Goal: Obtain resource: Download file/media

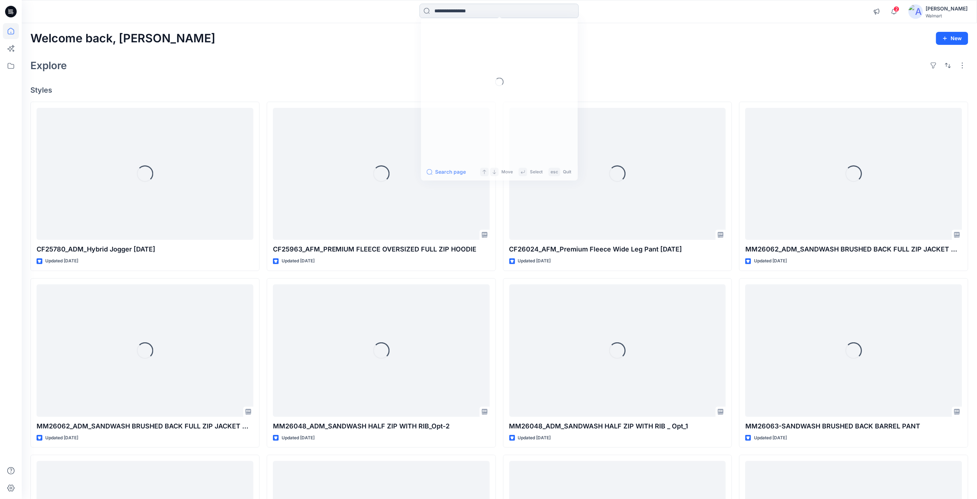
click at [450, 16] on input at bounding box center [498, 11] width 159 height 14
paste input "*******"
type input "*******"
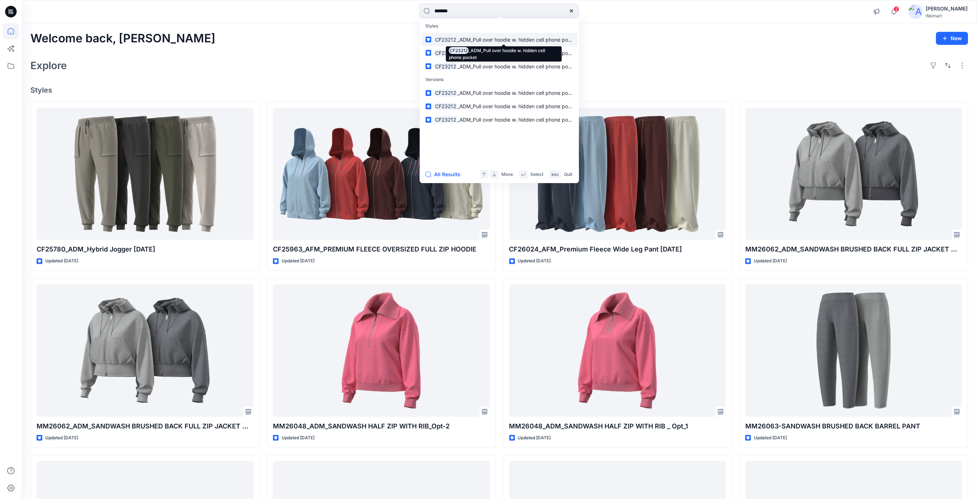
click at [503, 41] on span "_ADM_Pull over hoodie w. hidden cell phone pocket" at bounding box center [517, 40] width 121 height 6
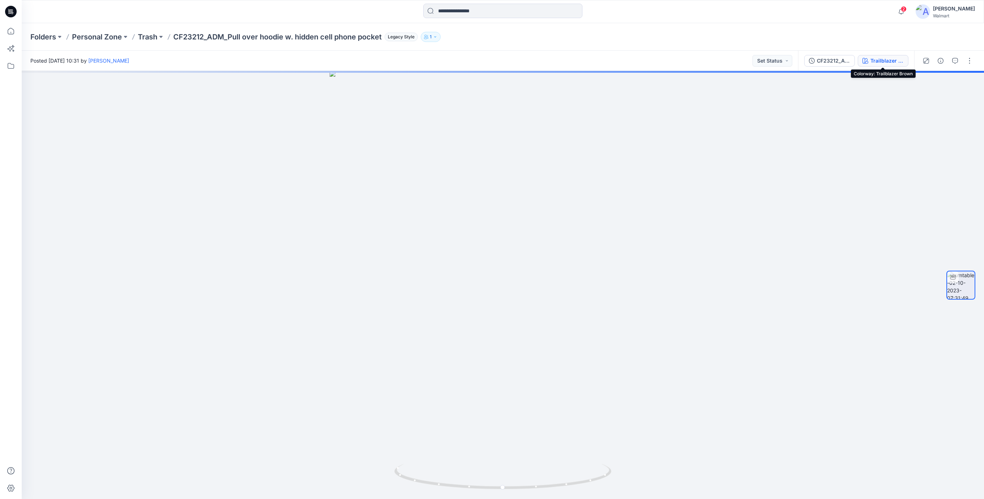
click at [893, 60] on div "Trailblazer Brown" at bounding box center [887, 61] width 33 height 8
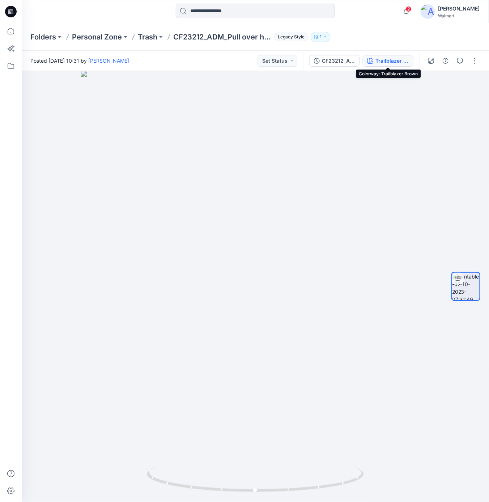
click at [392, 59] on div "Trailblazer Brown" at bounding box center [392, 61] width 33 height 8
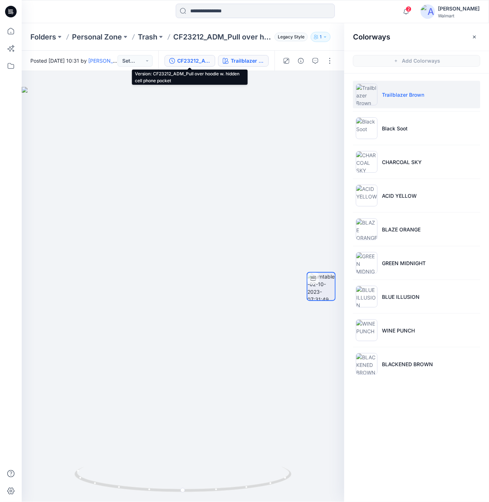
click at [204, 62] on div "CF23212_ADM_Pull over hoodie w. hidden cell phone pocket" at bounding box center [193, 61] width 33 height 8
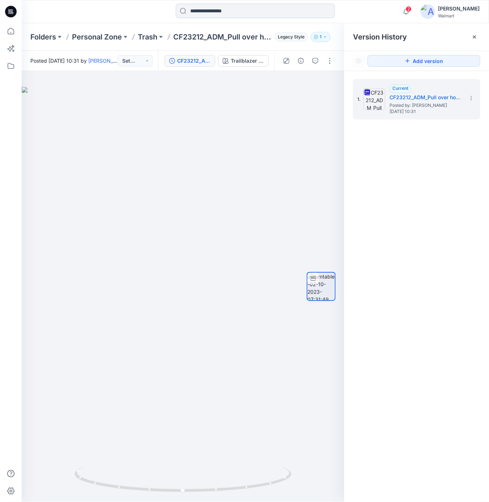
click at [235, 13] on input at bounding box center [255, 11] width 159 height 14
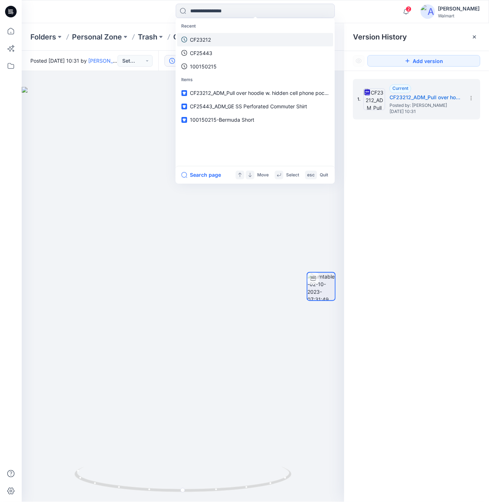
click at [216, 38] on link "CF23212" at bounding box center [255, 39] width 156 height 13
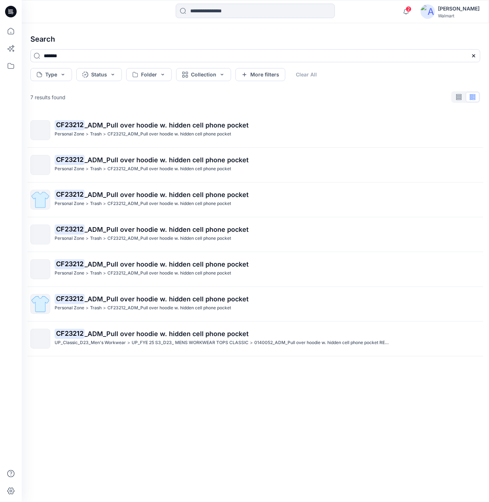
click at [204, 167] on p "CF23212_ADM_Pull over hoodie w. hidden cell phone pocket" at bounding box center [169, 169] width 124 height 8
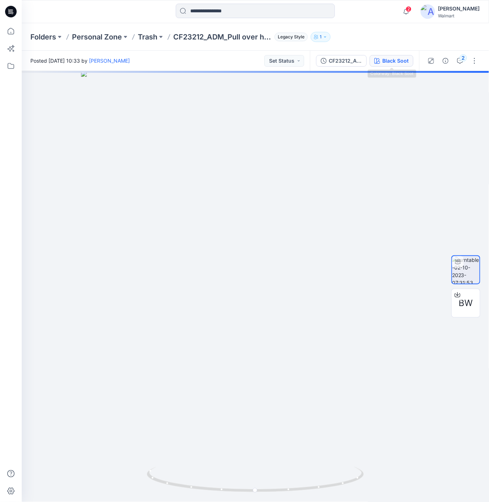
click at [400, 62] on div "Black Soot" at bounding box center [396, 61] width 26 height 8
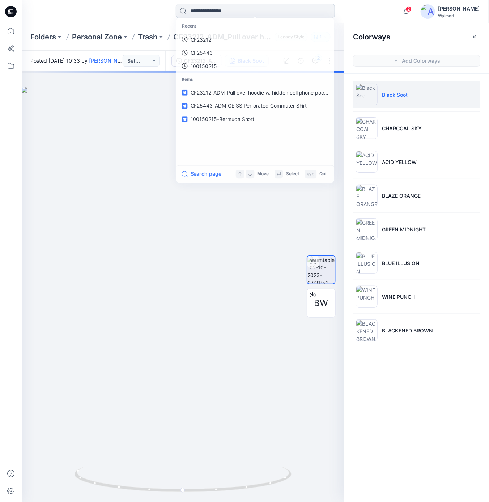
click at [224, 13] on input at bounding box center [255, 11] width 159 height 14
click at [205, 41] on p "CF23212" at bounding box center [200, 40] width 21 height 8
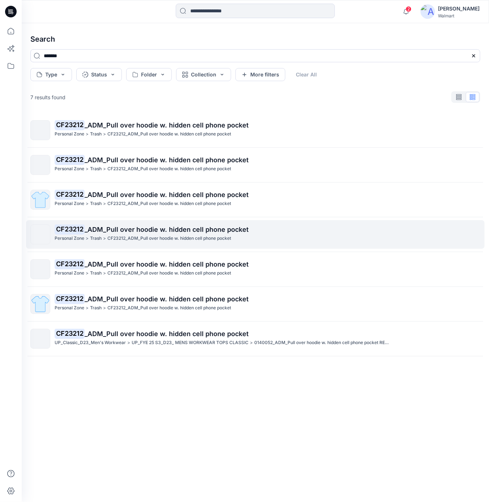
click at [207, 229] on span "_ADM_Pull over hoodie w. hidden cell phone pocket" at bounding box center [167, 229] width 164 height 8
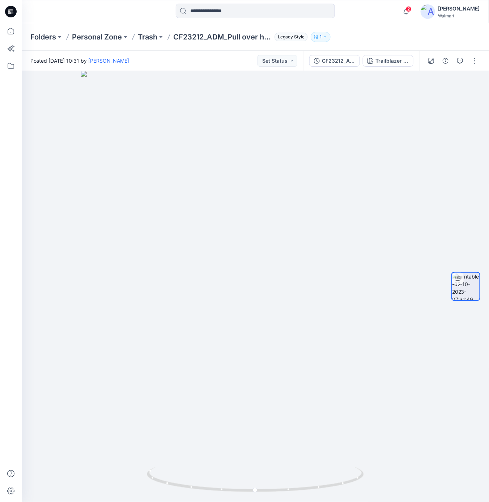
click at [401, 68] on div "CF23212_ADM_Pull over hoodie w. hidden cell phone pocket Trailblazer Brown" at bounding box center [361, 61] width 116 height 20
click at [400, 63] on div "Trailblazer Brown" at bounding box center [392, 61] width 33 height 8
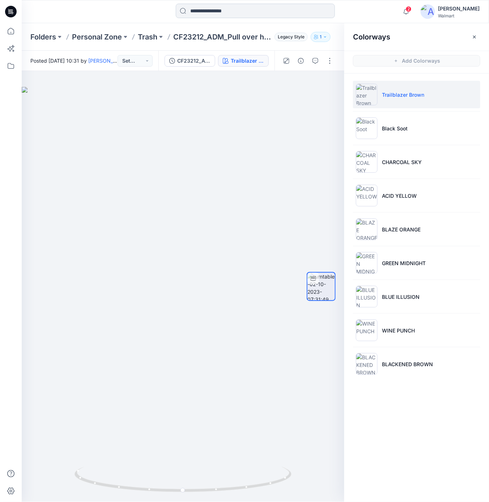
click at [238, 13] on input at bounding box center [255, 11] width 159 height 14
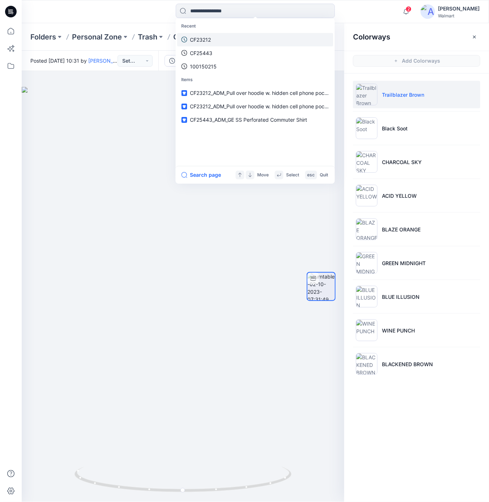
click at [203, 38] on p "CF23212" at bounding box center [200, 40] width 21 height 8
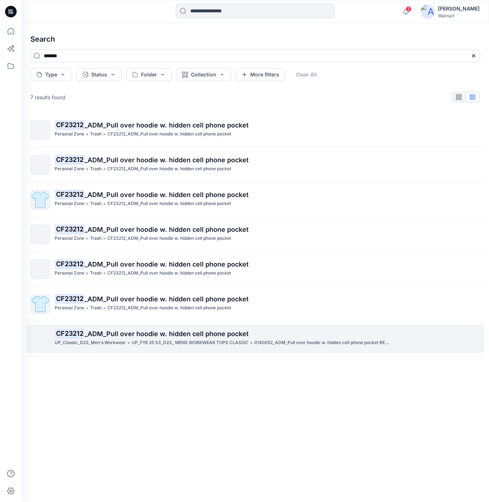
click at [224, 336] on span "_ADM_Pull over hoodie w. hidden cell phone pocket" at bounding box center [167, 334] width 164 height 8
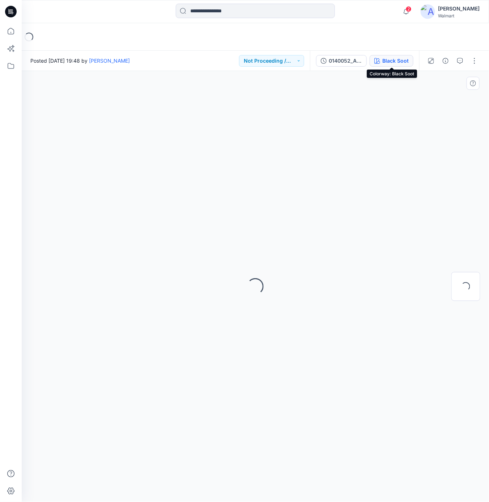
click at [393, 56] on button "Black Soot" at bounding box center [392, 61] width 44 height 12
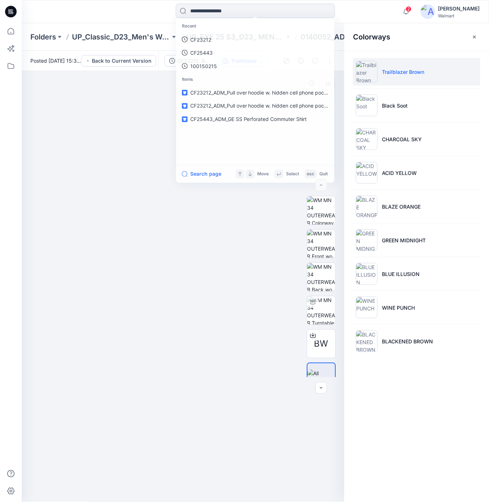
click at [257, 13] on input at bounding box center [255, 11] width 159 height 14
click at [233, 36] on link "CF23212" at bounding box center [255, 39] width 156 height 13
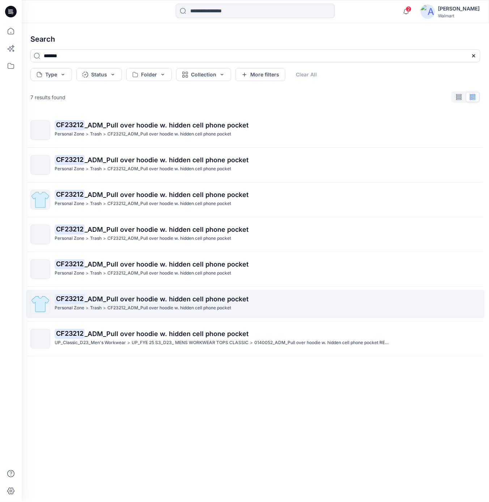
click at [189, 301] on span "_ADM_Pull over hoodie w. hidden cell phone pocket" at bounding box center [167, 299] width 164 height 8
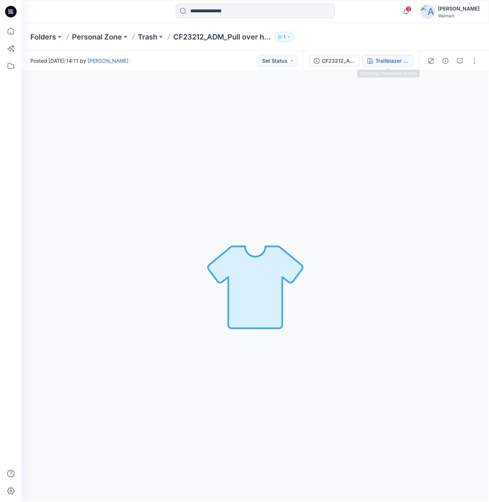
click at [392, 62] on div "Trailblazer Brown" at bounding box center [392, 61] width 33 height 8
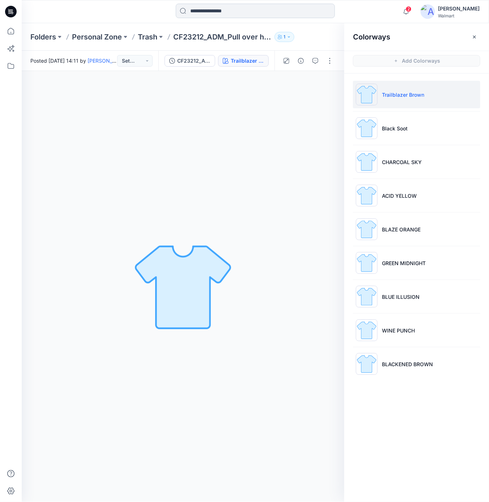
click at [209, 14] on input at bounding box center [255, 11] width 159 height 14
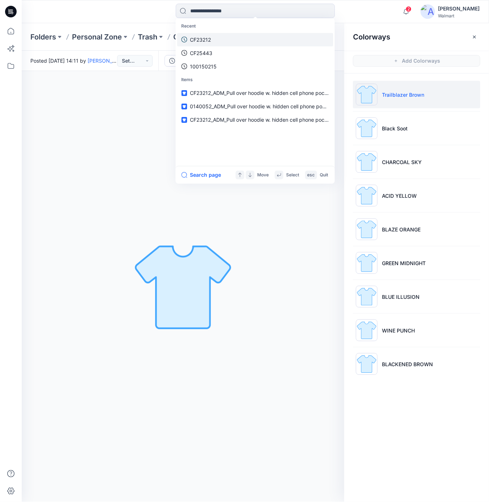
click at [211, 39] on p "CF23212" at bounding box center [200, 40] width 21 height 8
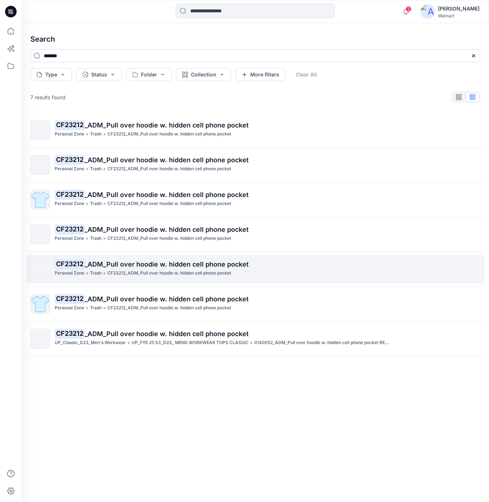
click at [153, 269] on p "CF23212 _ADM_Pull over hoodie w. hidden cell phone pocket" at bounding box center [268, 264] width 426 height 10
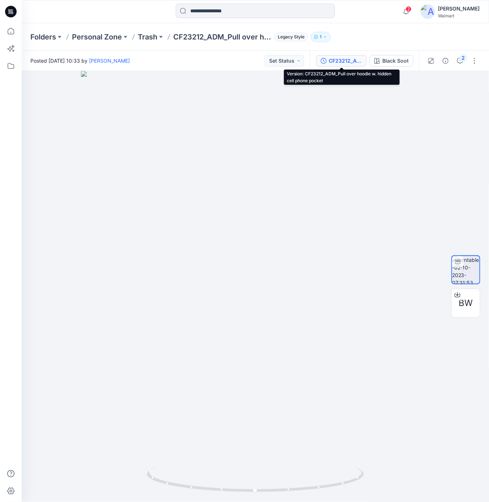
click at [347, 63] on div "CF23212_ADM_Pull over hoodie w. hidden cell phone pocket" at bounding box center [345, 61] width 33 height 8
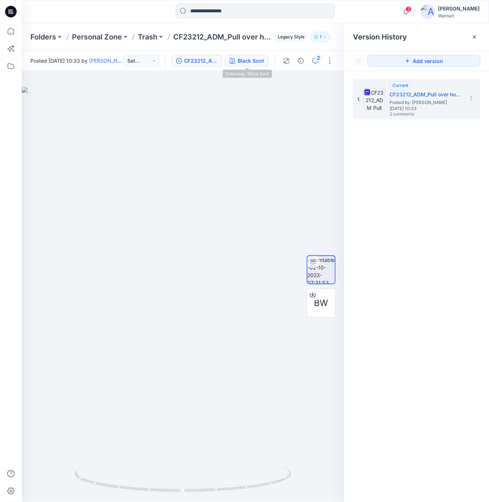
click at [261, 60] on div "Black Soot" at bounding box center [251, 61] width 26 height 8
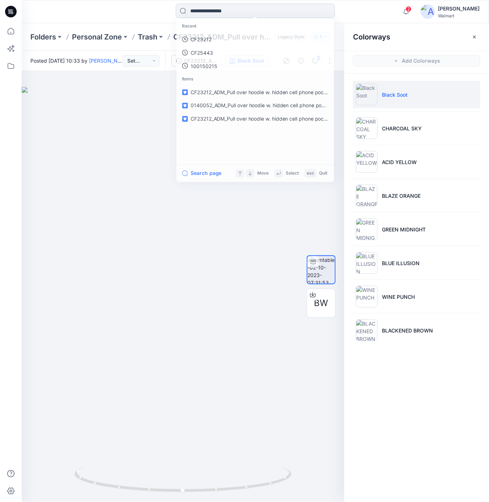
click at [225, 10] on input at bounding box center [255, 11] width 159 height 14
click at [206, 38] on p "CF23212" at bounding box center [200, 40] width 21 height 8
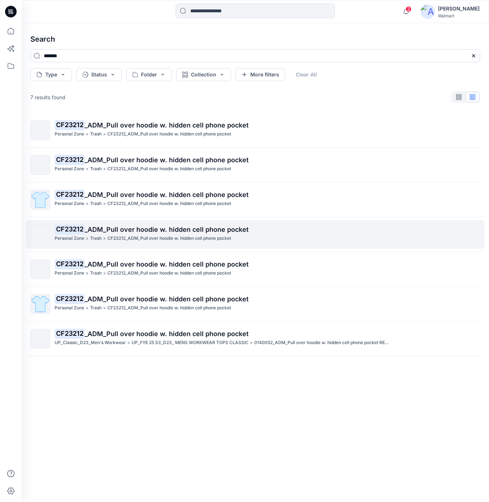
click at [152, 236] on p "CF23212_ADM_Pull over hoodie w. hidden cell phone pocket" at bounding box center [169, 239] width 124 height 8
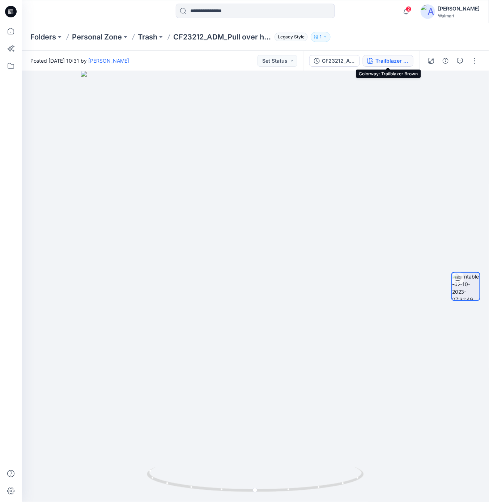
click at [392, 62] on div "Trailblazer Brown" at bounding box center [392, 61] width 33 height 8
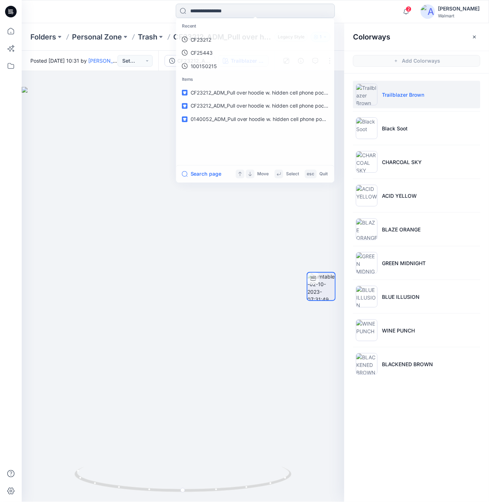
click at [234, 8] on input at bounding box center [255, 11] width 159 height 14
click at [222, 33] on link "CF23212" at bounding box center [255, 39] width 156 height 13
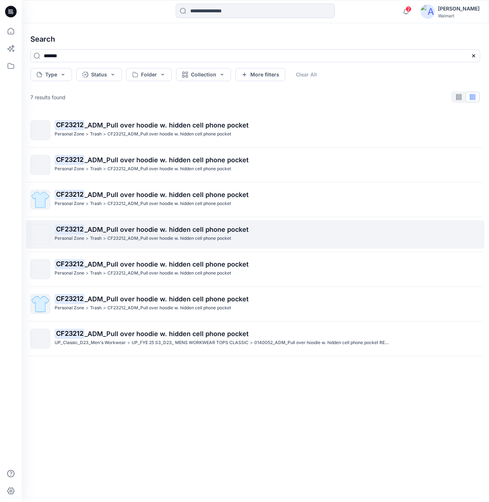
click at [195, 228] on span "_ADM_Pull over hoodie w. hidden cell phone pocket" at bounding box center [167, 229] width 164 height 8
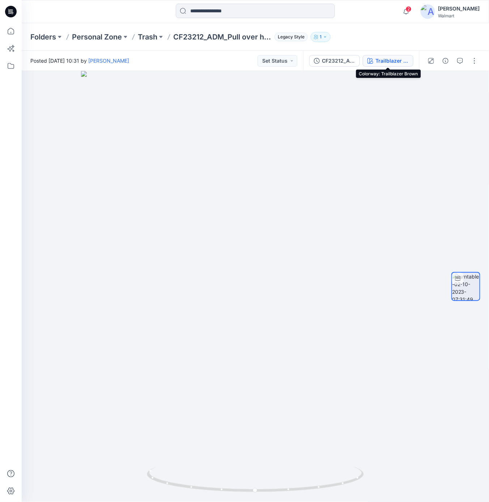
click at [389, 66] on button "Trailblazer Brown" at bounding box center [388, 61] width 51 height 12
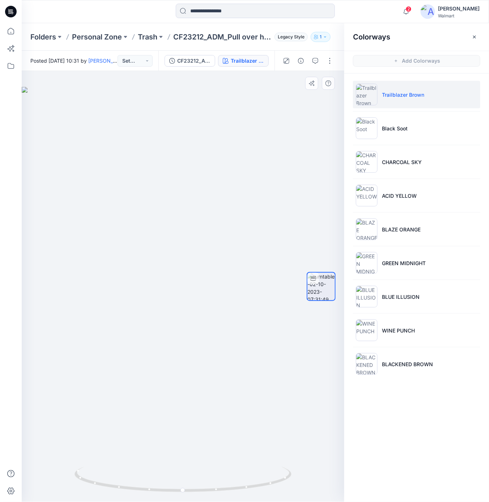
click at [261, 121] on div at bounding box center [183, 286] width 323 height 431
click at [196, 58] on div "CF23212_ADM_Pull over hoodie w. hidden cell phone pocket" at bounding box center [193, 61] width 33 height 8
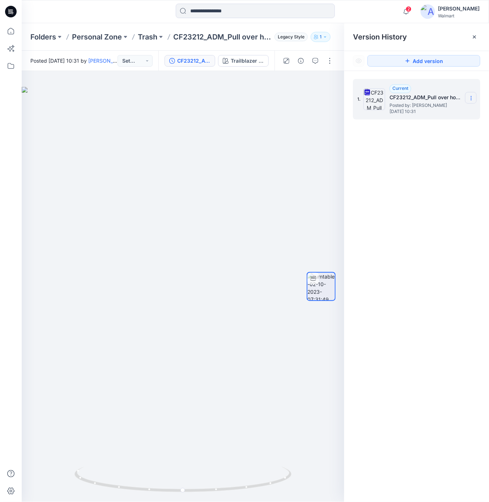
click at [471, 97] on icon at bounding box center [472, 98] width 6 height 6
click at [425, 114] on span "Download Source BW File" at bounding box center [435, 112] width 60 height 9
click at [268, 131] on div at bounding box center [183, 286] width 323 height 431
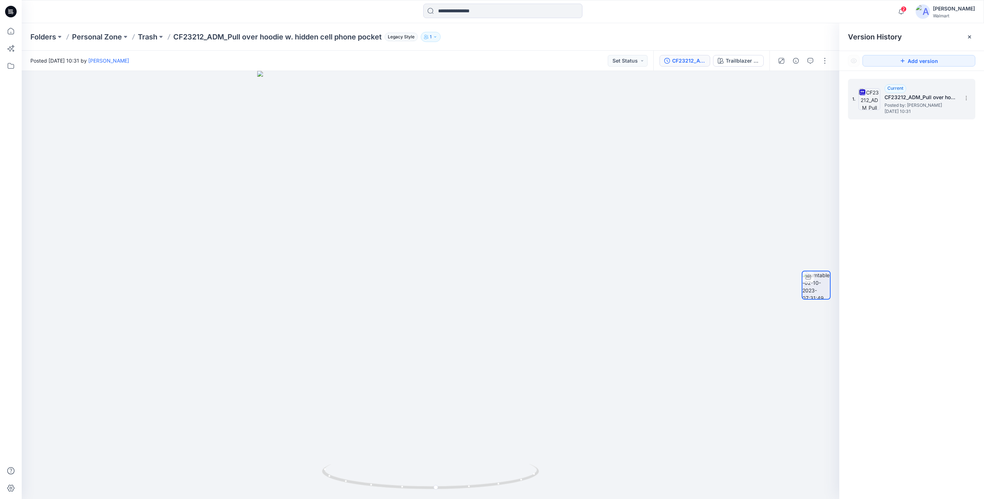
click at [9, 12] on icon at bounding box center [11, 12] width 12 height 12
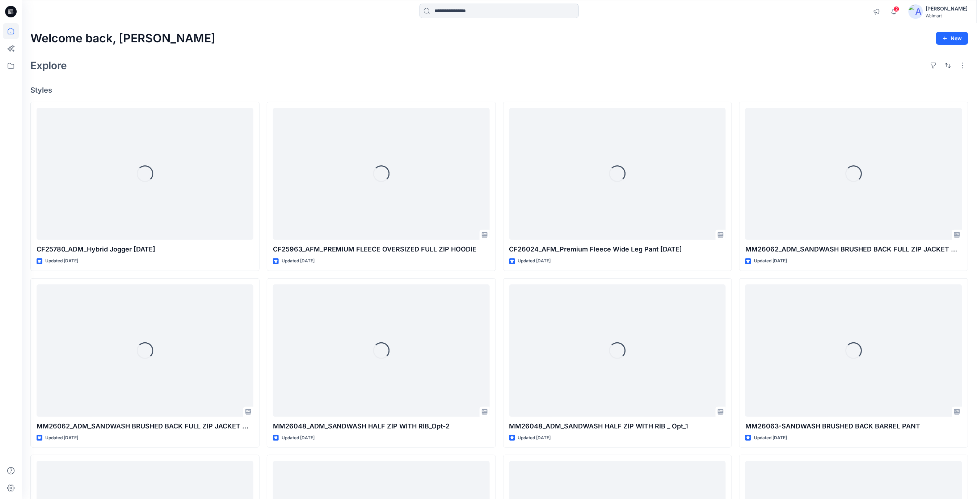
click at [459, 12] on input at bounding box center [498, 11] width 159 height 14
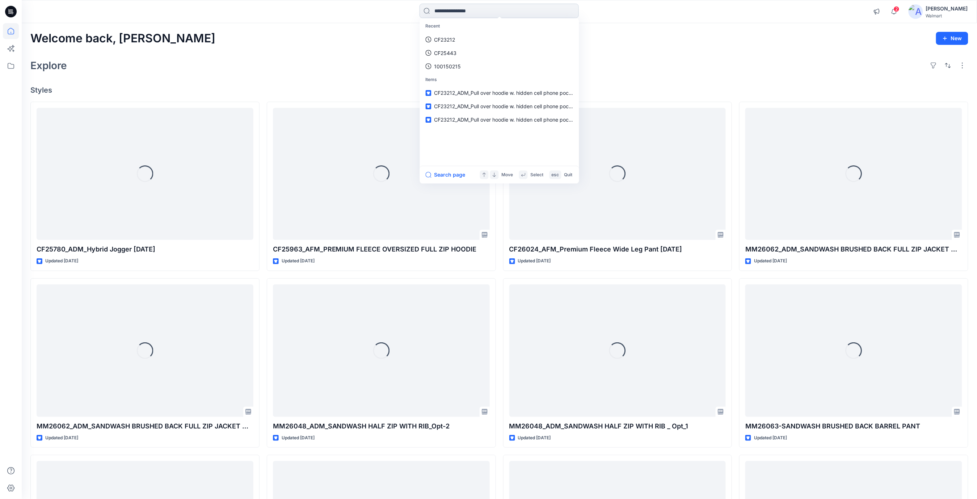
paste input "*******"
type input "*******"
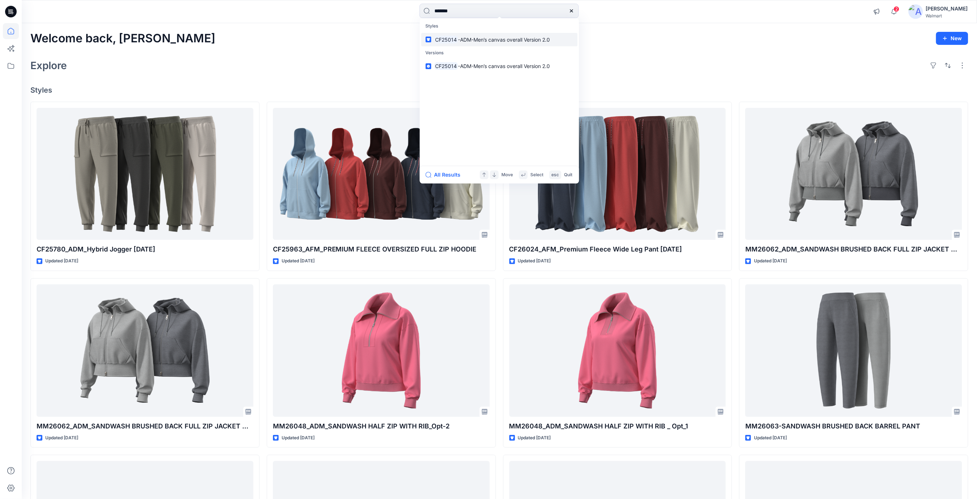
click at [516, 37] on span "-ADM-Men’s canvas overall Version 2.0" at bounding box center [504, 40] width 92 height 6
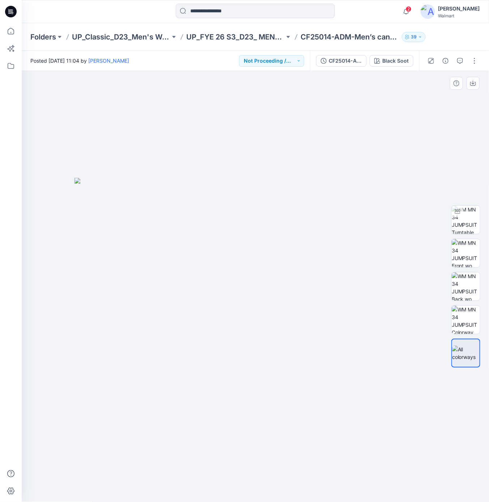
drag, startPoint x: 333, startPoint y: 154, endPoint x: 332, endPoint y: 99, distance: 55.0
click at [334, 152] on div at bounding box center [256, 286] width 468 height 431
click at [343, 58] on div "CF25014-ADM-Men’s canvas overall Version 2.0" at bounding box center [345, 61] width 33 height 8
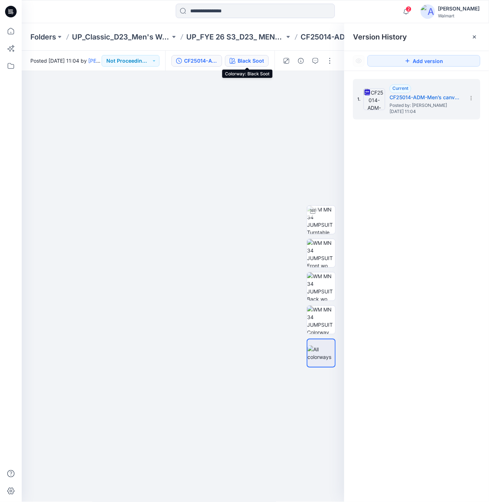
click at [247, 62] on div "Black Soot" at bounding box center [251, 61] width 26 height 8
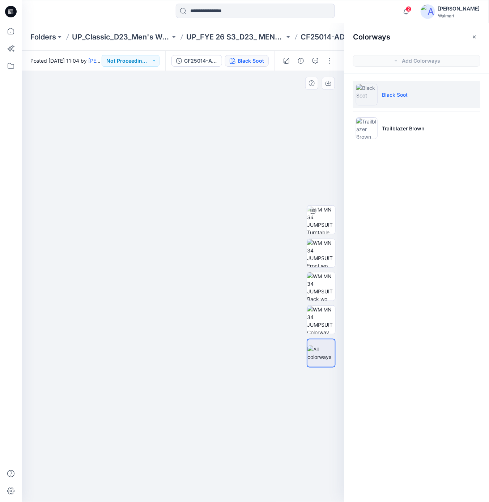
click at [230, 95] on div at bounding box center [183, 286] width 323 height 431
click at [216, 63] on div "CF25014-ADM-Men’s canvas overall Version 2.0" at bounding box center [200, 61] width 33 height 8
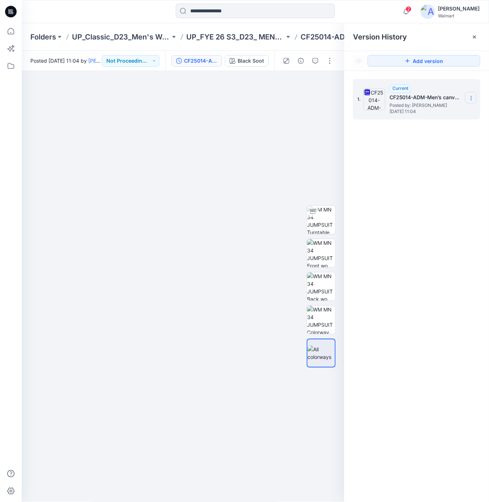
click at [471, 97] on icon at bounding box center [472, 98] width 6 height 6
click at [438, 113] on span "Download Source BW File" at bounding box center [435, 112] width 60 height 9
click at [16, 11] on icon at bounding box center [11, 12] width 12 height 12
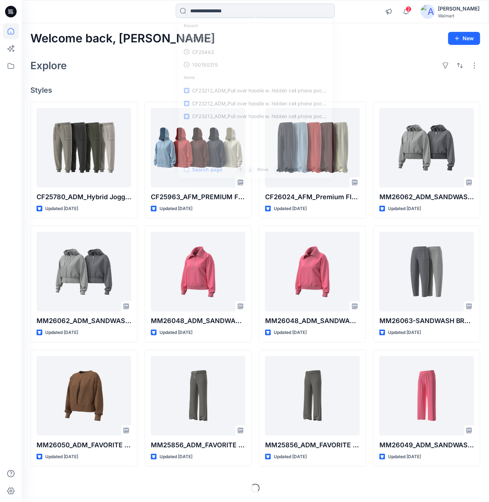
click at [237, 11] on input at bounding box center [255, 11] width 159 height 14
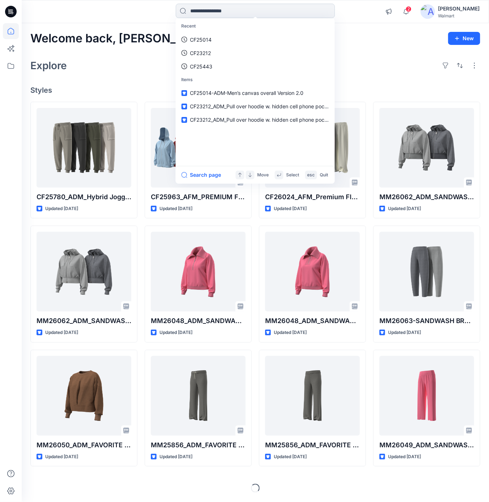
paste input "*******"
type input "*******"
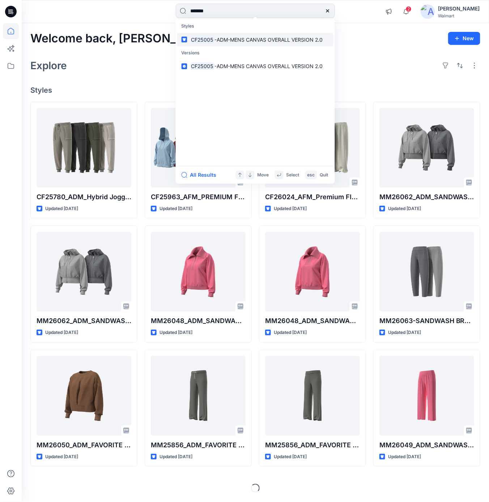
click at [265, 42] on span "-ADM-MENS CANVAS OVERALL VERSION 2.0" at bounding box center [269, 40] width 108 height 6
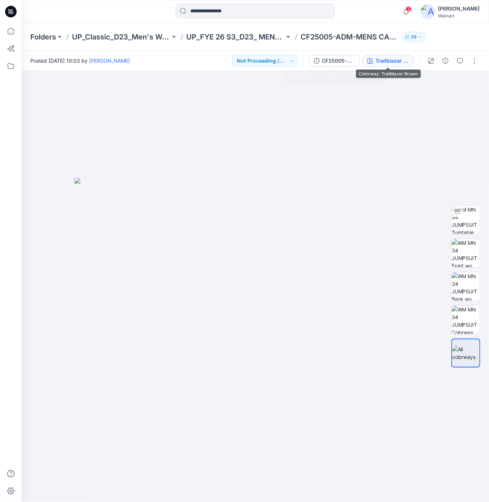
click at [383, 57] on div "Trailblazer Brown" at bounding box center [392, 61] width 33 height 8
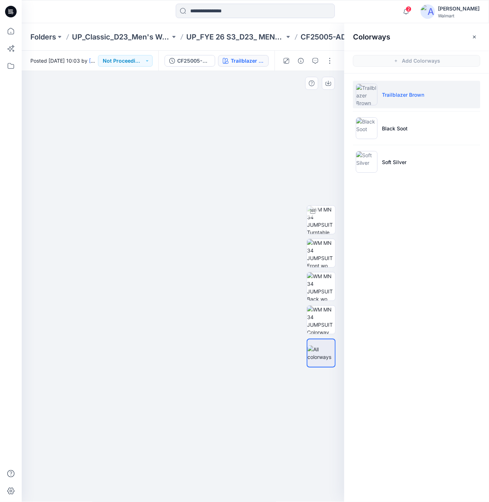
click at [206, 125] on div at bounding box center [183, 286] width 323 height 431
click at [194, 59] on div "CF25005-ADM-MENS CANVAS OVERALL VERSION 2.0" at bounding box center [193, 61] width 33 height 8
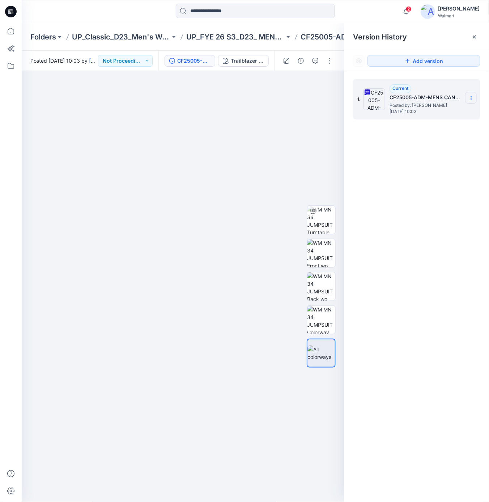
click at [472, 98] on icon at bounding box center [471, 98] width 0 height 0
click at [419, 112] on span "Download Source BW File" at bounding box center [435, 112] width 60 height 9
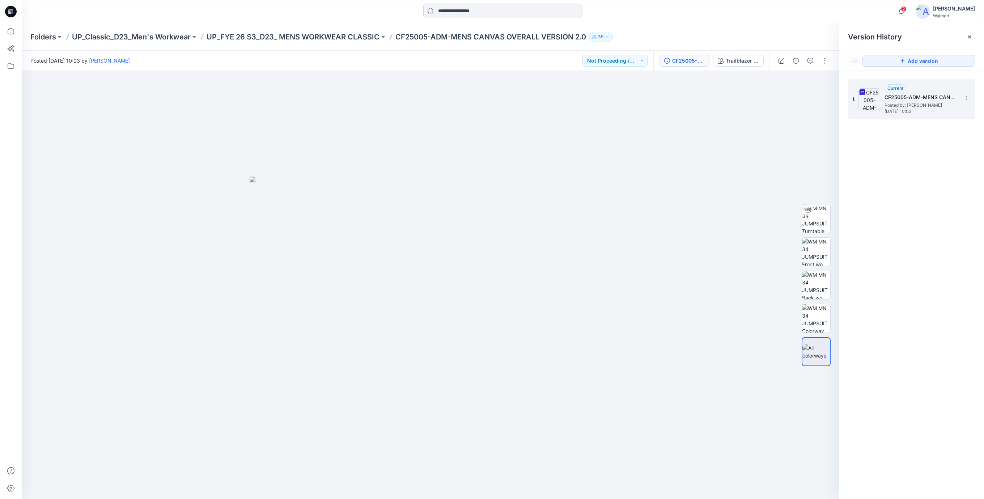
click at [451, 14] on input at bounding box center [502, 11] width 159 height 14
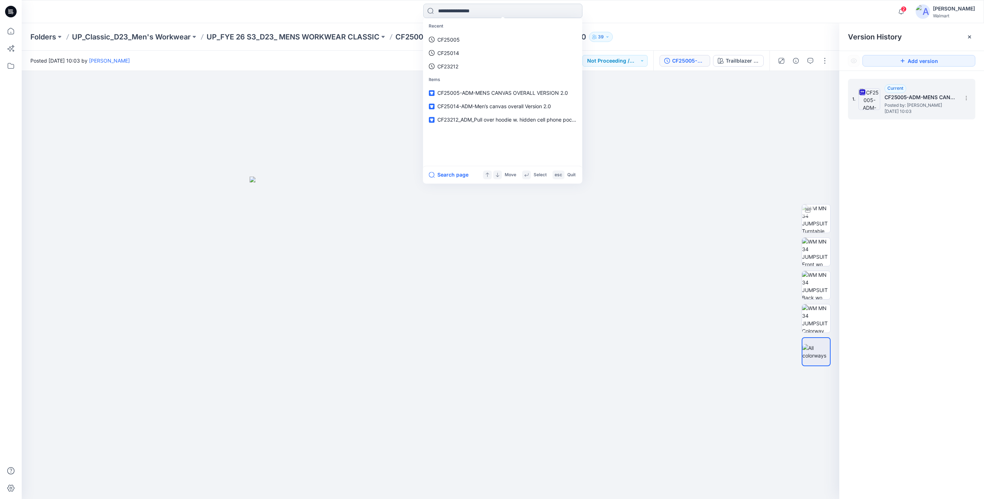
paste input "*******"
type input "*******"
click at [485, 41] on mark "CF23260" at bounding box center [473, 39] width 24 height 8
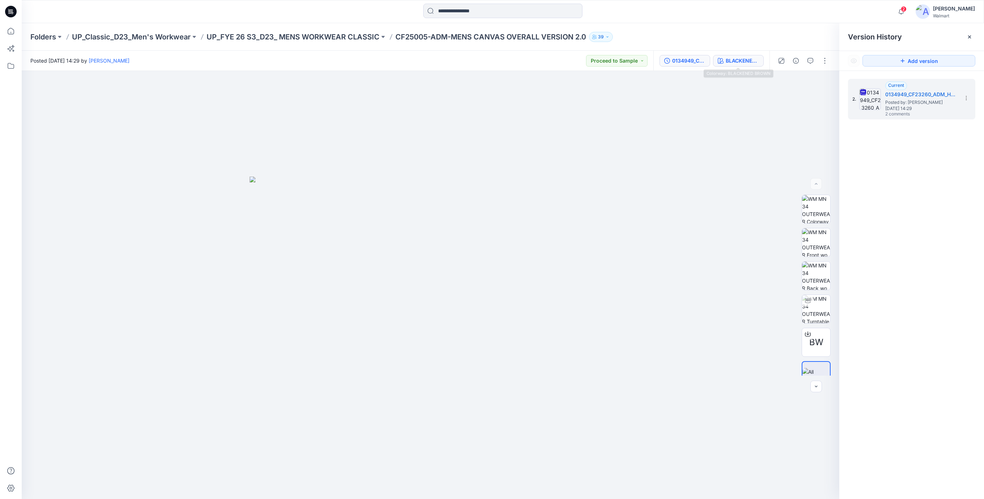
click at [733, 57] on div "BLACKENED BROWN" at bounding box center [742, 61] width 33 height 8
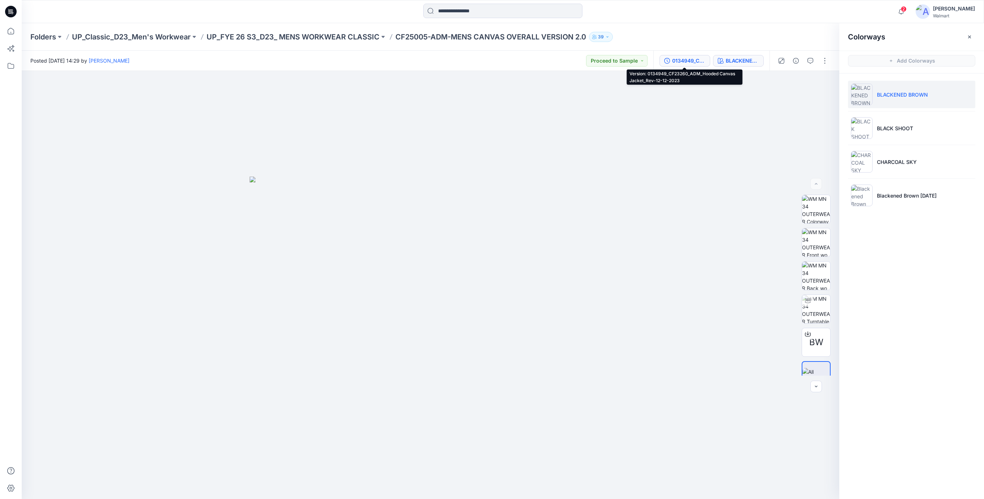
click at [697, 65] on button "0134949_CF23260_ADM_Hooded Canvas Jacket_Rev-12-12-2023" at bounding box center [685, 61] width 51 height 12
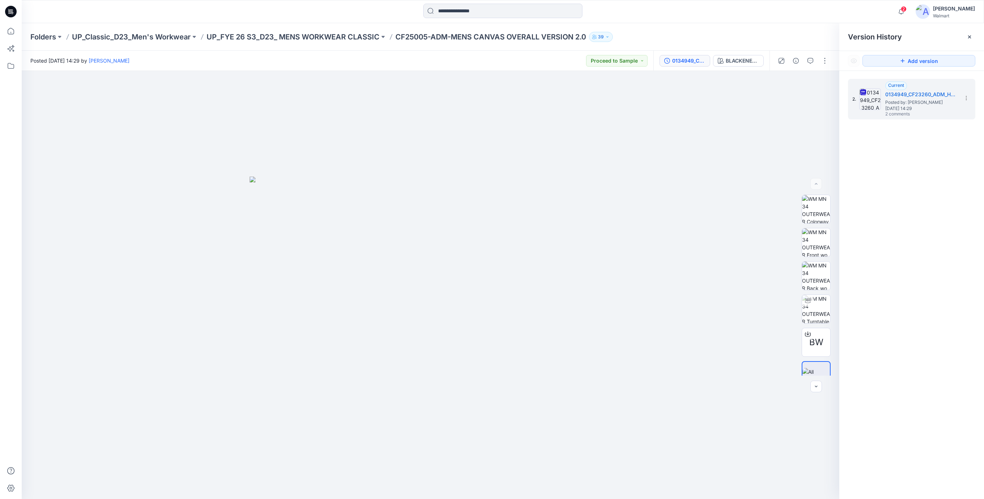
click at [696, 64] on div "0134949_CF23260_ADM_Hooded Canvas Jacket_Rev-12-12-2023" at bounding box center [688, 61] width 33 height 8
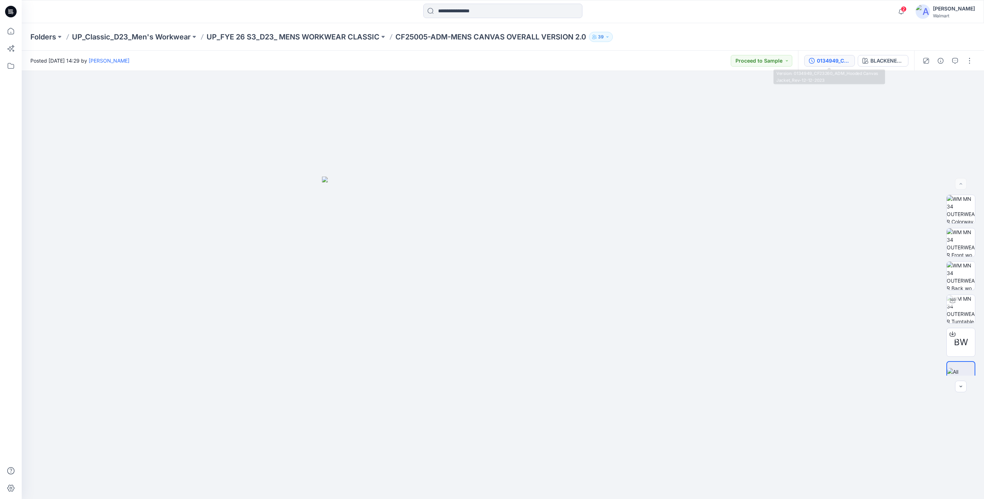
click at [835, 65] on button "0134949_CF23260_ADM_Hooded Canvas Jacket_Rev-12-12-2023" at bounding box center [830, 61] width 51 height 12
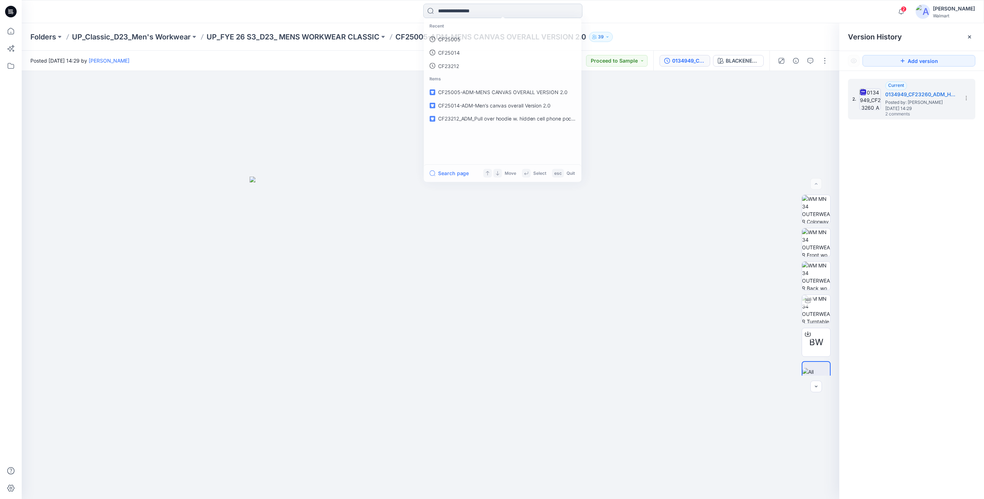
click at [462, 9] on input at bounding box center [502, 11] width 159 height 14
click at [463, 39] on link "CF23260" at bounding box center [503, 39] width 156 height 13
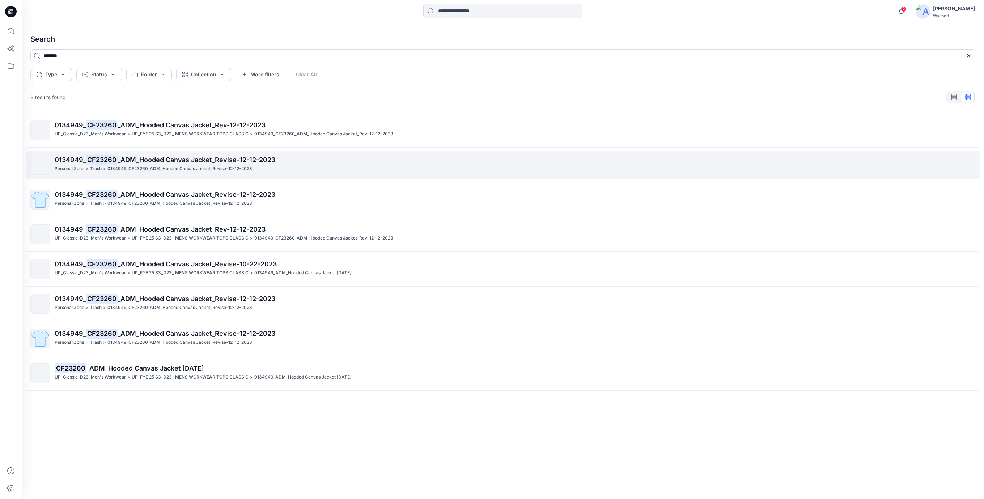
click at [246, 169] on p "0134949_CF23260_ADM_Hooded Canvas Jacket_Revise-12-12-2023" at bounding box center [179, 169] width 145 height 8
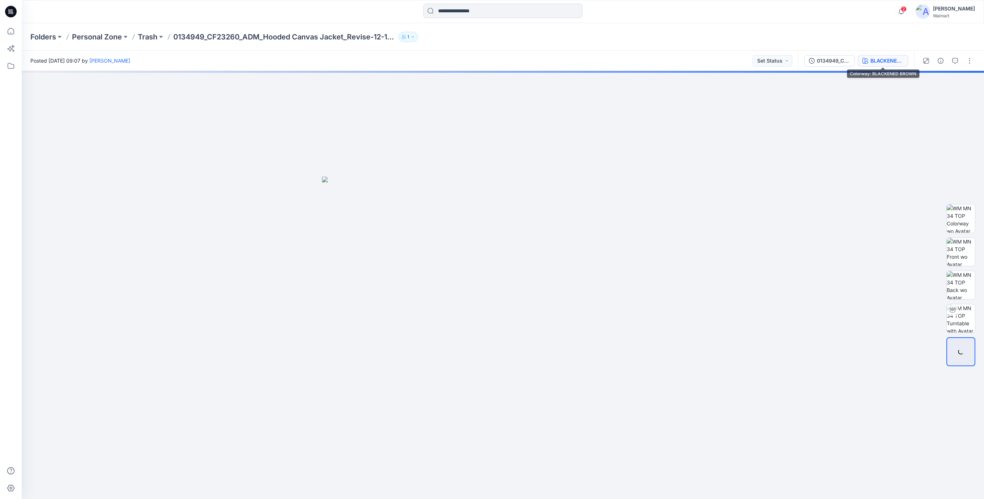
click at [883, 63] on div "BLACKENED BROWN" at bounding box center [887, 61] width 33 height 8
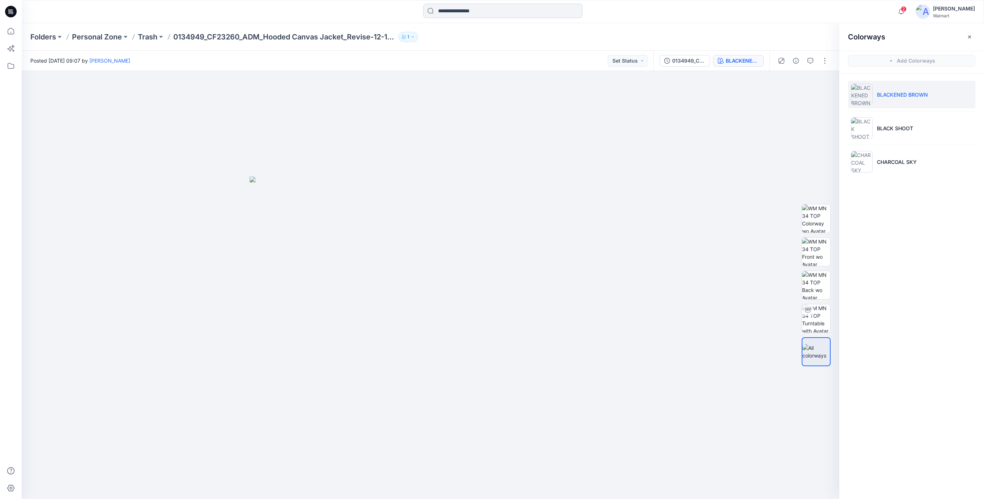
click at [450, 15] on input at bounding box center [502, 11] width 159 height 14
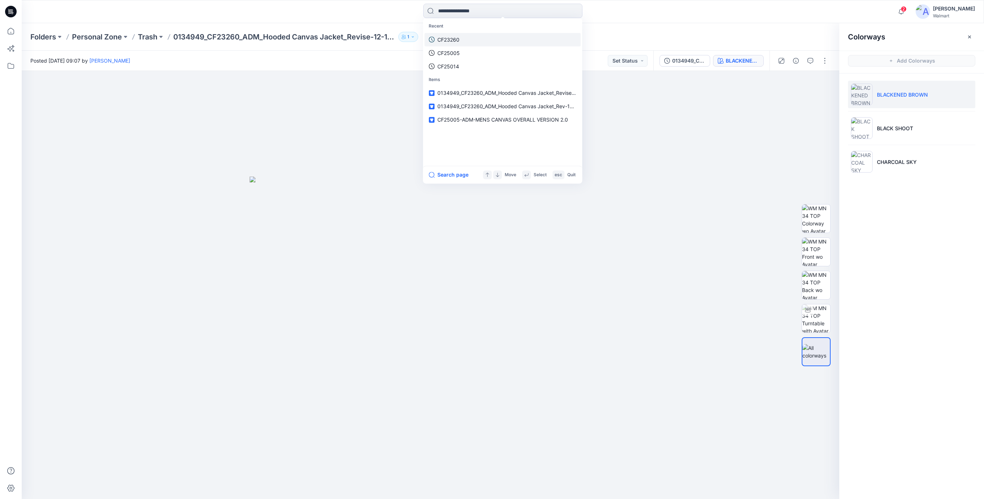
click at [447, 38] on p "CF23260" at bounding box center [449, 40] width 22 height 8
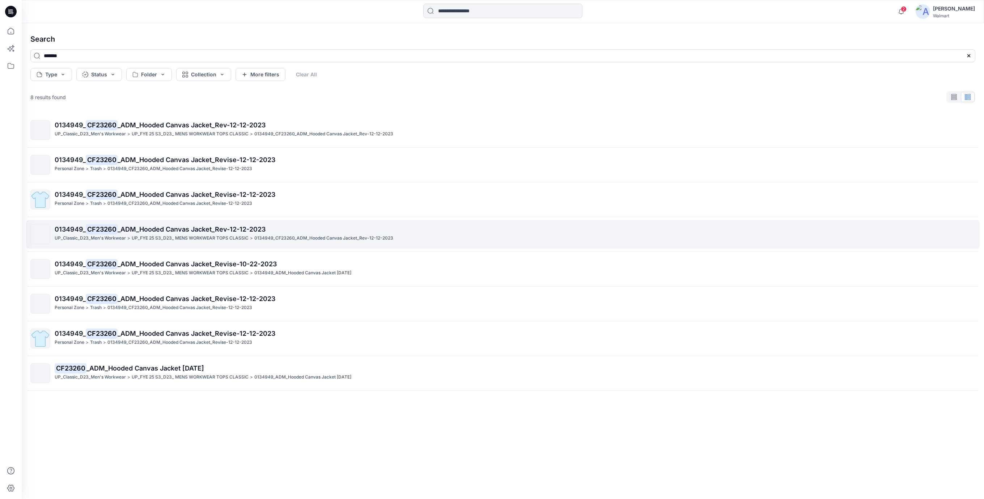
click at [183, 226] on span "_ADM_Hooded Canvas Jacket_Rev-12-12-2023" at bounding box center [192, 229] width 148 height 8
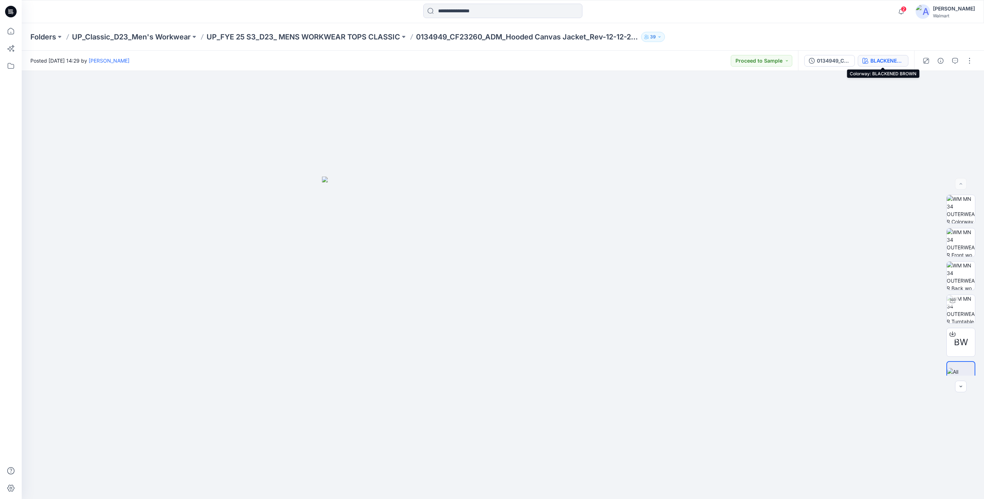
click at [881, 61] on div "BLACKENED BROWN" at bounding box center [887, 61] width 33 height 8
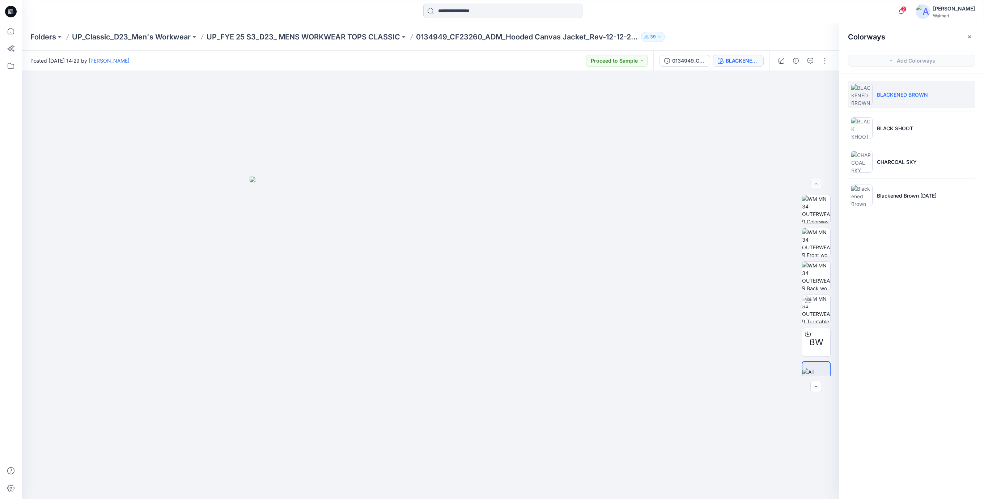
click at [488, 12] on input at bounding box center [502, 11] width 159 height 14
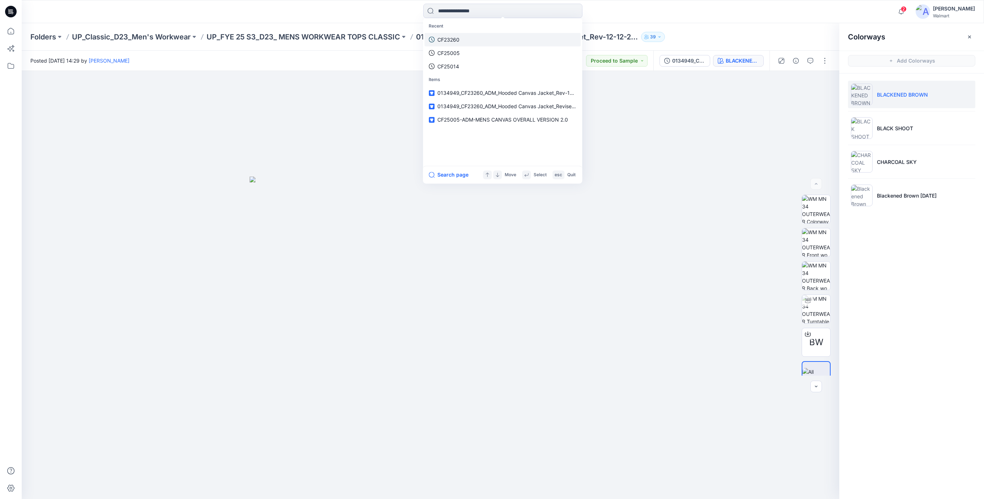
click at [453, 41] on p "CF23260" at bounding box center [449, 40] width 22 height 8
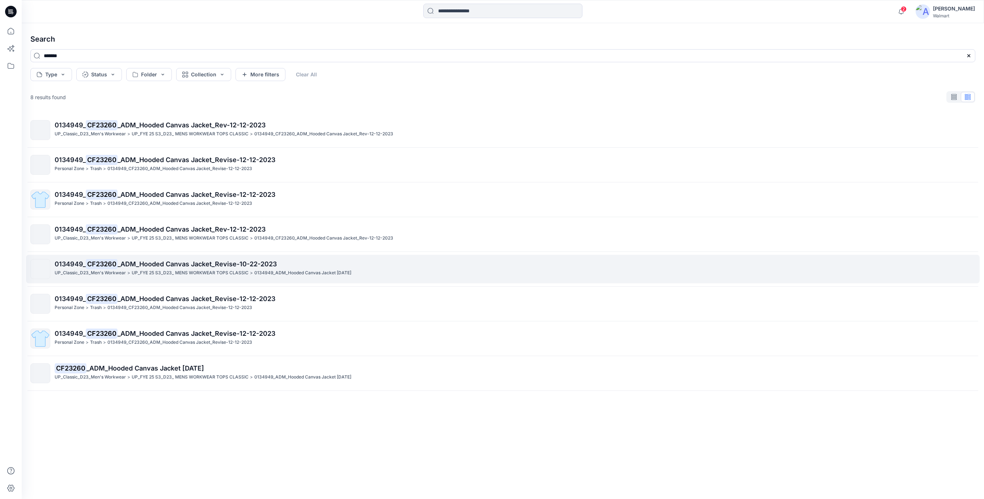
click at [190, 277] on div "0134949_ CF23260 _ADM_Hooded Canvas Jacket_Revise-10-22-2023 UP_Classic_D23_Men…" at bounding box center [515, 269] width 921 height 20
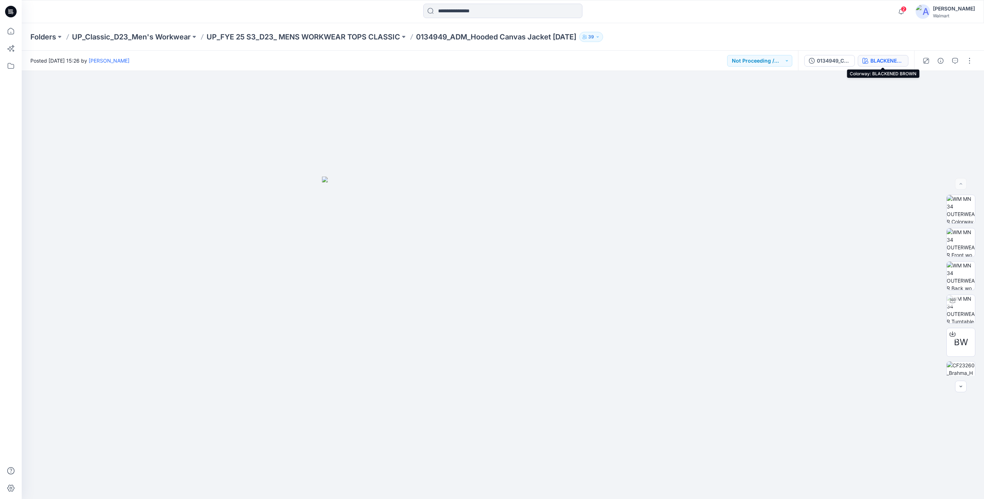
click at [887, 62] on div "BLACKENED BROWN" at bounding box center [887, 61] width 33 height 8
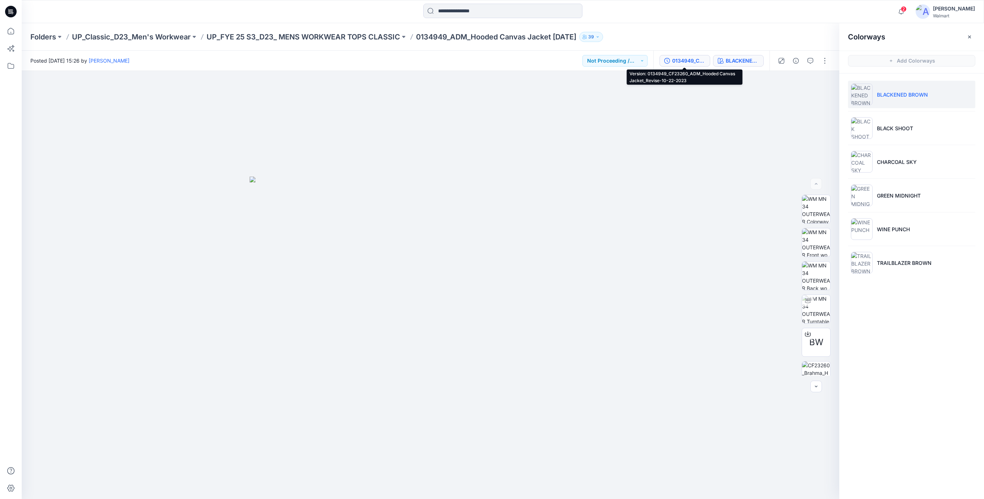
click at [698, 60] on div "0134949_CF23260_ADM_Hooded Canvas Jacket_Revise-10-22-2023" at bounding box center [688, 61] width 33 height 8
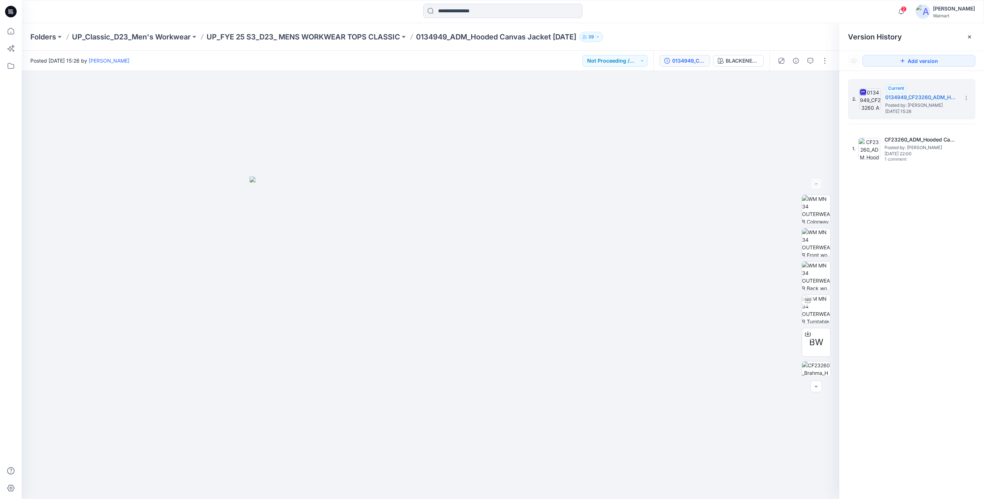
click at [688, 61] on div "0134949_CF23260_ADM_Hooded Canvas Jacket_Revise-10-22-2023" at bounding box center [688, 61] width 33 height 8
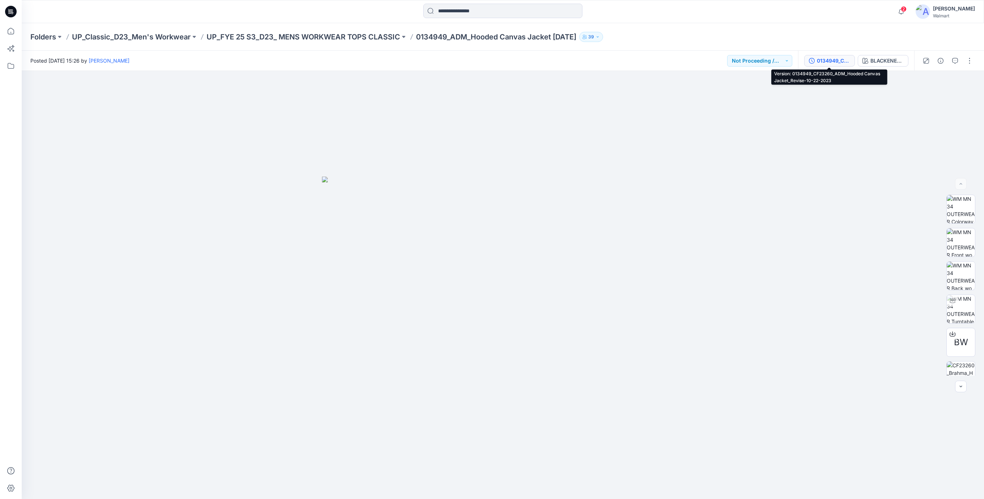
click at [826, 57] on div "0134949_CF23260_ADM_Hooded Canvas Jacket_Revise-10-22-2023" at bounding box center [833, 61] width 33 height 8
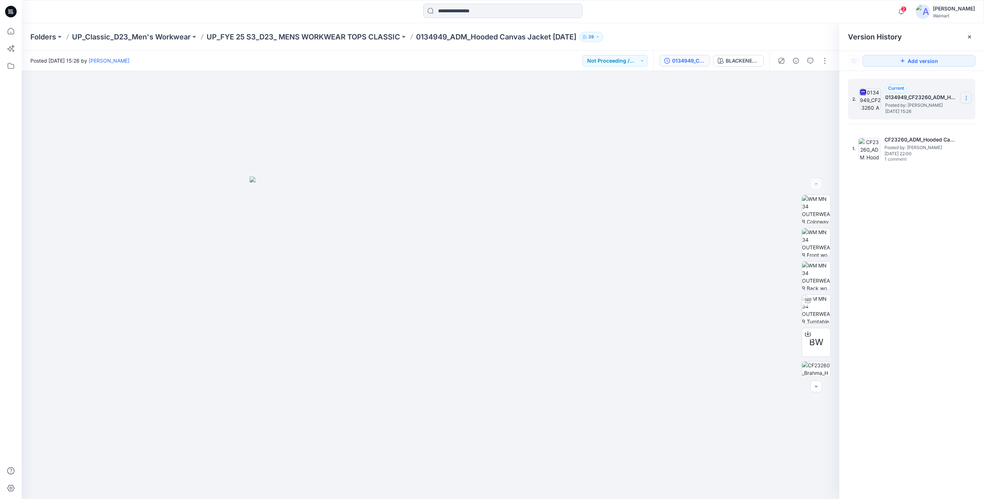
click at [966, 98] on icon at bounding box center [966, 98] width 0 height 0
click at [930, 112] on span "Download Source BW File" at bounding box center [930, 112] width 60 height 9
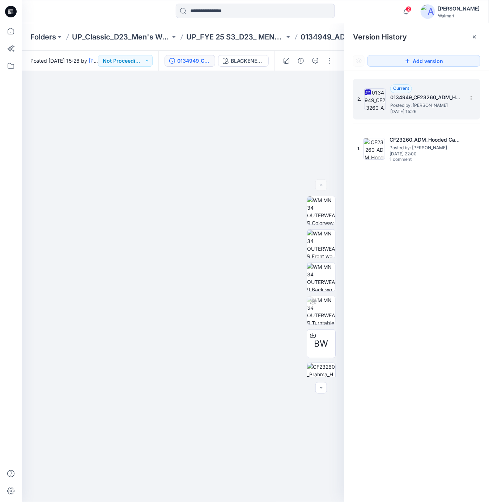
click at [12, 11] on icon at bounding box center [11, 12] width 12 height 12
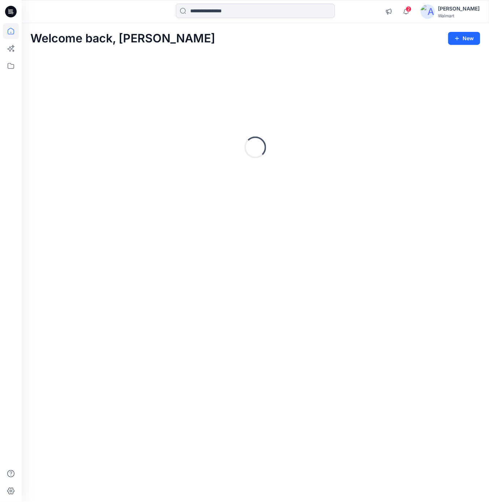
click at [236, 8] on input at bounding box center [255, 11] width 159 height 14
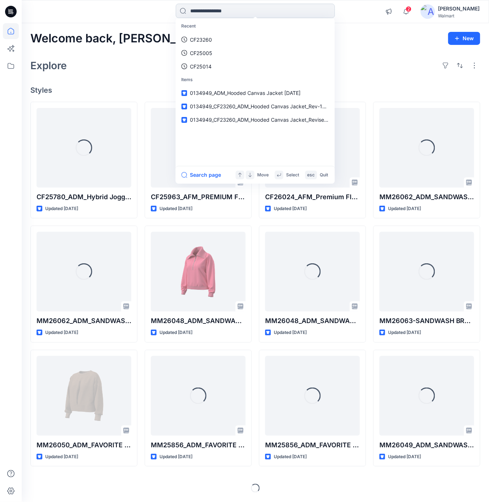
paste input "*******"
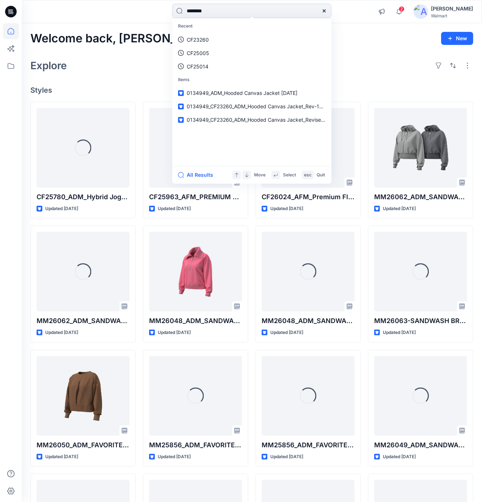
type input "*******"
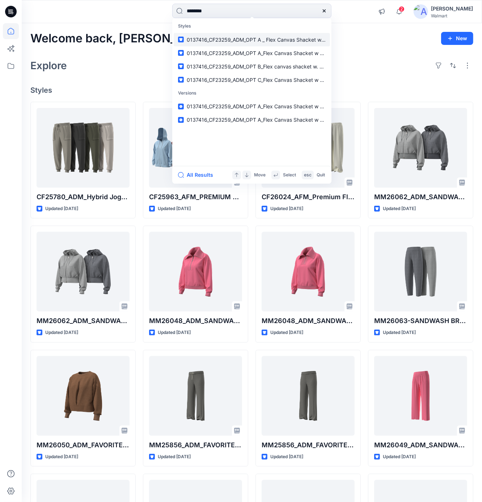
click at [245, 34] on link "0137416_CF23259_ADM_OPT A _ Flex Canvas Shacket w Attached hooded Fleece Bib_Re…" at bounding box center [252, 39] width 156 height 13
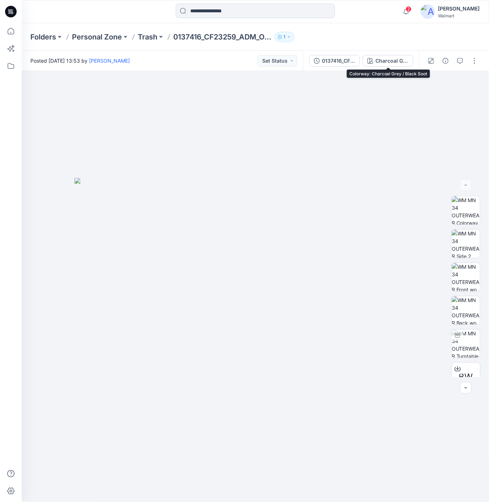
click at [391, 52] on div "0137416_CF23259_ADM_OPT A_Flex Canvas Shacket w Attached hooded Fleece Bib_Revi…" at bounding box center [361, 61] width 116 height 20
click at [387, 60] on div "Charcoal Grey / Black Soot" at bounding box center [392, 61] width 33 height 8
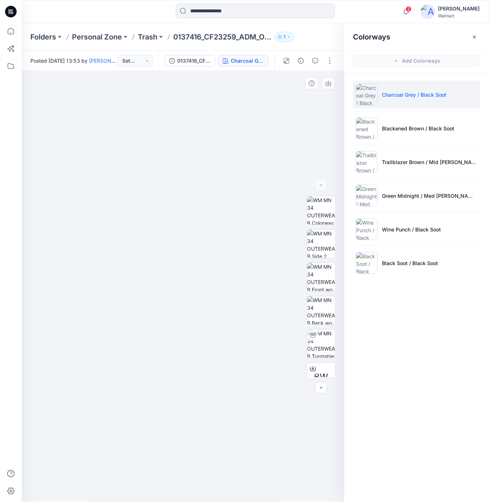
click at [231, 157] on div at bounding box center [183, 286] width 323 height 431
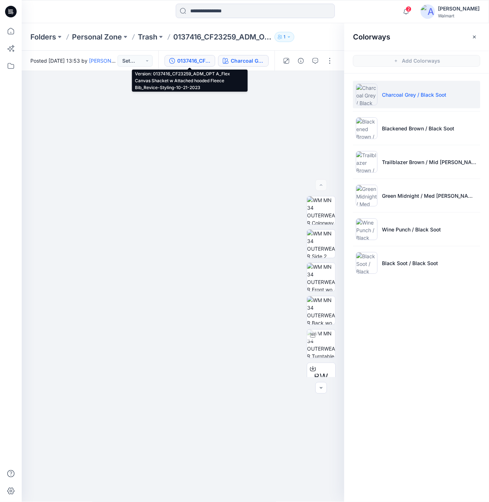
click at [193, 62] on div "0137416_CF23259_ADM_OPT A_Flex Canvas Shacket w Attached hooded Fleece Bib_Revi…" at bounding box center [193, 61] width 33 height 8
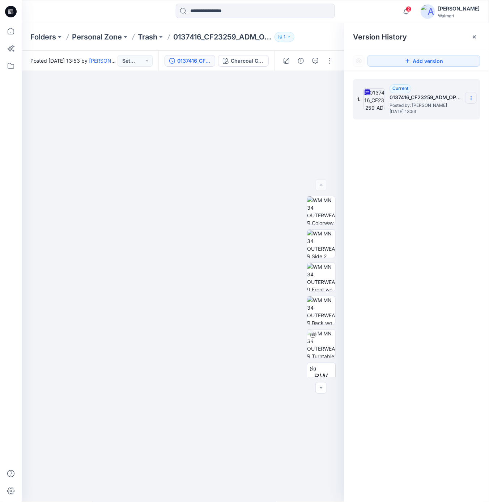
click at [472, 99] on icon at bounding box center [472, 98] width 6 height 6
click at [429, 113] on span "Download Source BW File" at bounding box center [435, 112] width 60 height 9
drag, startPoint x: 424, startPoint y: 265, endPoint x: 387, endPoint y: 223, distance: 55.6
click at [424, 264] on div "1. Current 0137416_CF23259_ADM_OPT A_Flex Canvas Shacket w Attached hooded Flee…" at bounding box center [417, 291] width 145 height 441
click at [149, 136] on div at bounding box center [183, 286] width 323 height 431
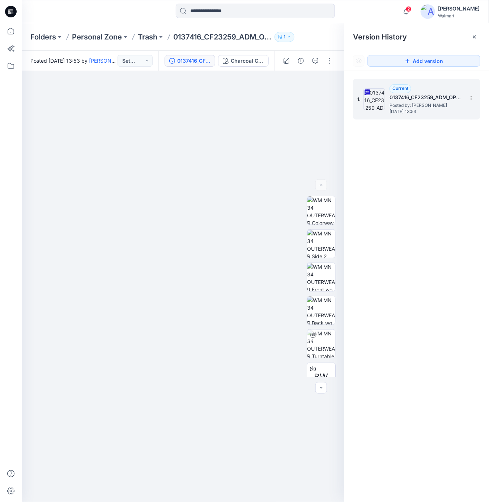
click at [12, 11] on icon at bounding box center [11, 12] width 12 height 12
